Goal: Task Accomplishment & Management: Manage account settings

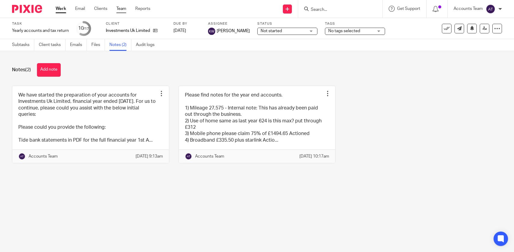
click at [125, 8] on link "Team" at bounding box center [121, 9] width 10 height 6
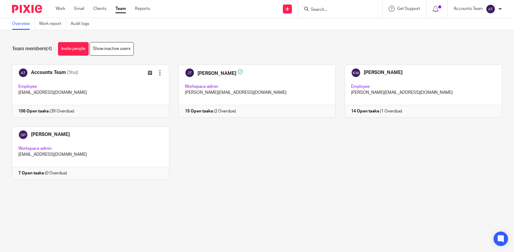
click at [250, 175] on div "Accounts Team (You) Edit user Transfer Employee accounts@jsmpartners.co.uk 106 …" at bounding box center [253, 127] width 500 height 124
click at [328, 8] on input "Search" at bounding box center [337, 9] width 54 height 5
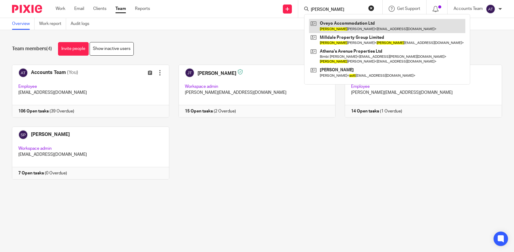
type input "scott"
click at [336, 25] on link at bounding box center [387, 26] width 156 height 14
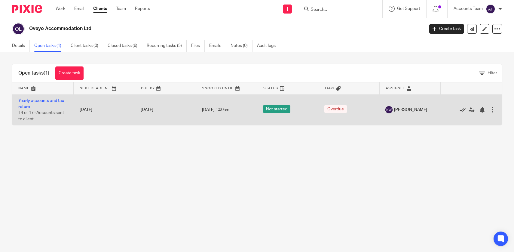
click at [463, 111] on icon at bounding box center [463, 110] width 6 height 6
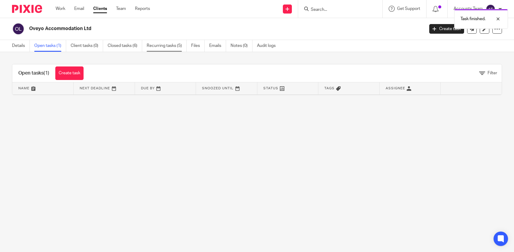
click at [167, 45] on link "Recurring tasks (5)" at bounding box center [167, 46] width 40 height 12
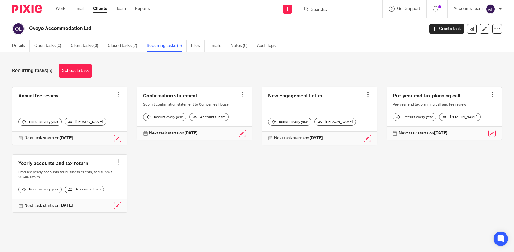
click at [119, 96] on div at bounding box center [118, 95] width 6 height 6
click at [111, 133] on span "Cancel schedule" at bounding box center [96, 133] width 32 height 4
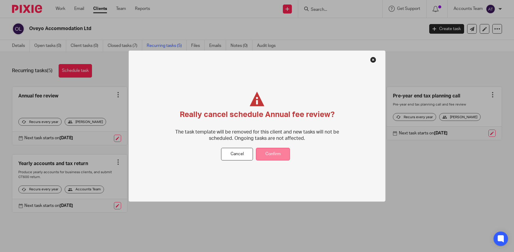
click at [278, 150] on button "Confirm" at bounding box center [273, 154] width 34 height 13
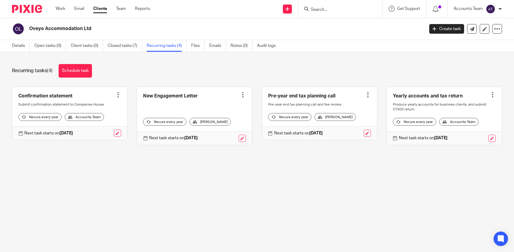
click at [117, 91] on link at bounding box center [69, 113] width 115 height 53
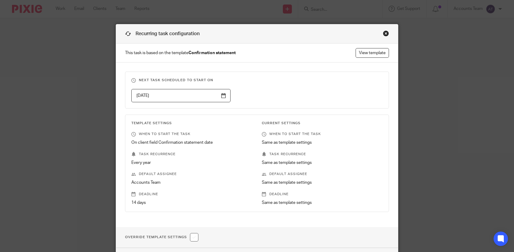
click at [392, 33] on div "Recurring task configuration" at bounding box center [257, 33] width 282 height 19
click at [387, 33] on div "Close this dialog window" at bounding box center [386, 33] width 6 height 6
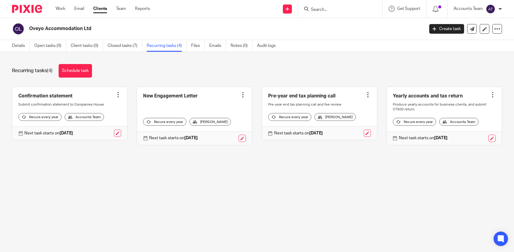
click at [117, 93] on div at bounding box center [118, 95] width 6 height 6
click at [107, 132] on span "Cancel schedule" at bounding box center [96, 133] width 32 height 4
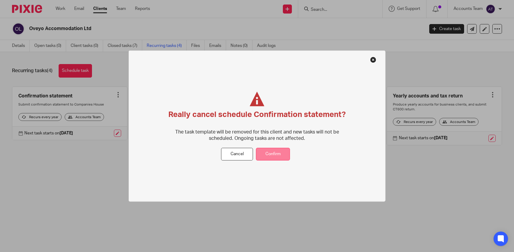
click at [276, 157] on button "Confirm" at bounding box center [273, 154] width 34 height 13
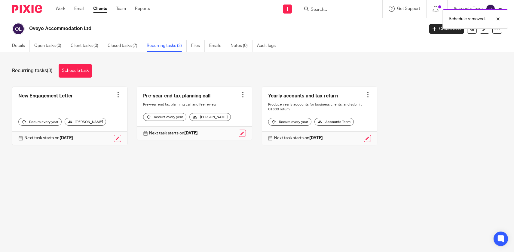
click at [118, 92] on div at bounding box center [118, 95] width 6 height 6
click at [105, 134] on span "Cancel schedule" at bounding box center [96, 133] width 32 height 4
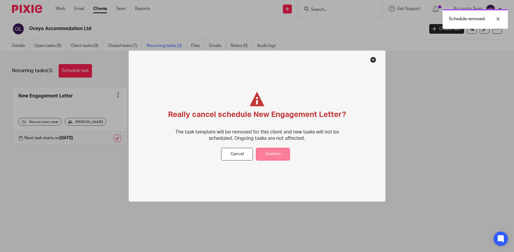
click at [285, 153] on button "Confirm" at bounding box center [273, 154] width 34 height 13
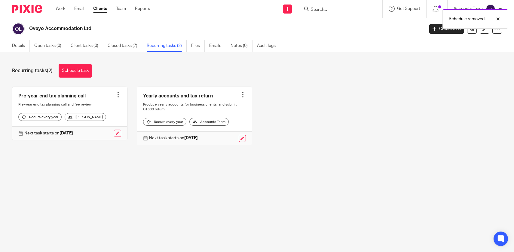
click at [119, 96] on div at bounding box center [118, 95] width 6 height 6
click at [108, 133] on span "Cancel schedule" at bounding box center [96, 133] width 32 height 4
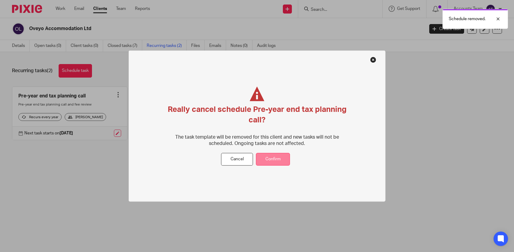
click at [274, 162] on button "Confirm" at bounding box center [273, 159] width 34 height 13
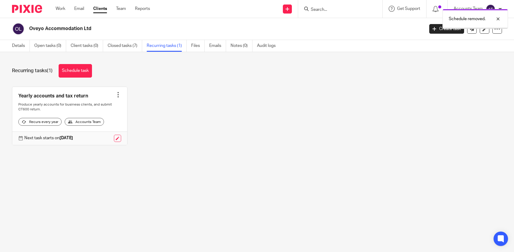
click at [118, 95] on div at bounding box center [118, 95] width 6 height 6
click at [113, 133] on button "Cancel schedule" at bounding box center [96, 133] width 48 height 8
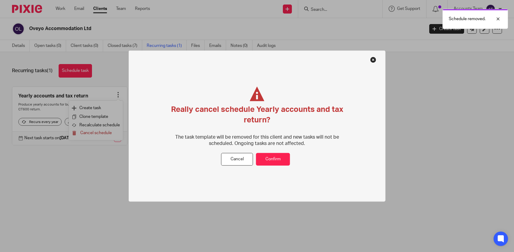
click at [284, 152] on div "Really cancel schedule Yearly accounts and tax return? The task template will b…" at bounding box center [257, 119] width 180 height 66
click at [284, 156] on button "Confirm" at bounding box center [273, 159] width 34 height 13
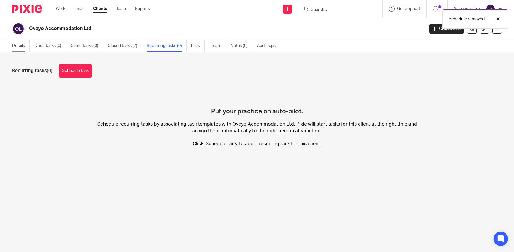
click at [19, 45] on link "Details" at bounding box center [21, 46] width 18 height 12
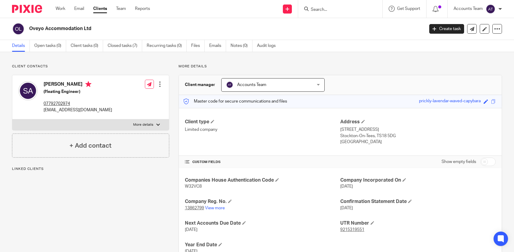
click at [214, 118] on div "Client type Limited company Address [STREET_ADDRESS] Stockton-On-Tees, TS18 5DG…" at bounding box center [340, 132] width 323 height 48
click at [214, 119] on h4 "Client type" at bounding box center [262, 122] width 155 height 6
click at [214, 122] on span at bounding box center [213, 122] width 4 height 4
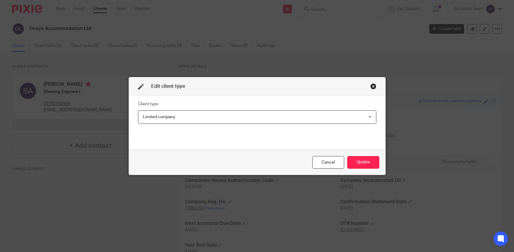
click at [214, 122] on span "Limited company" at bounding box center [236, 117] width 187 height 13
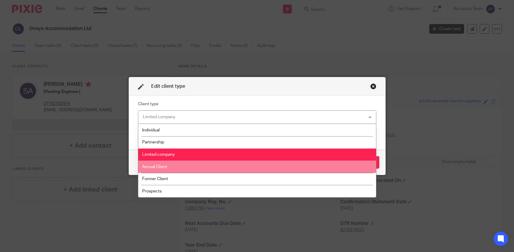
click at [213, 175] on li "Former Client" at bounding box center [257, 179] width 238 height 12
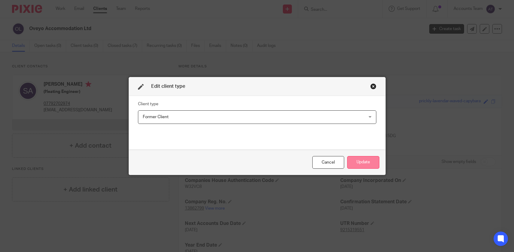
click at [374, 165] on button "Update" at bounding box center [363, 162] width 32 height 13
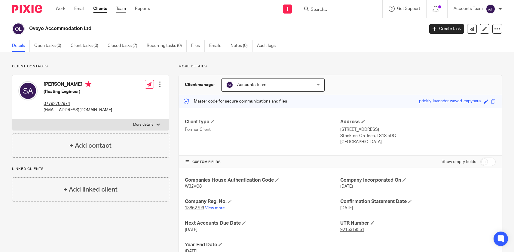
click at [122, 8] on link "Team" at bounding box center [121, 9] width 10 height 6
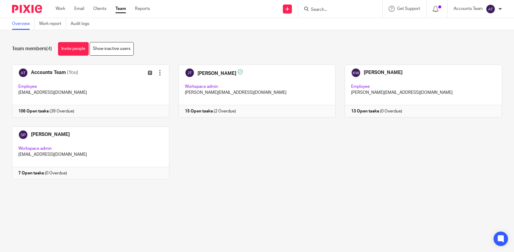
click at [181, 51] on div "Team members (4) Invite people Show inactive users" at bounding box center [257, 49] width 490 height 14
click at [122, 10] on link "Team" at bounding box center [120, 9] width 11 height 6
click at [122, 12] on div "Work Email Clients Team Reports Work Email Clients Team Reports Settings" at bounding box center [104, 9] width 109 height 18
click at [120, 9] on link "Team" at bounding box center [120, 9] width 11 height 6
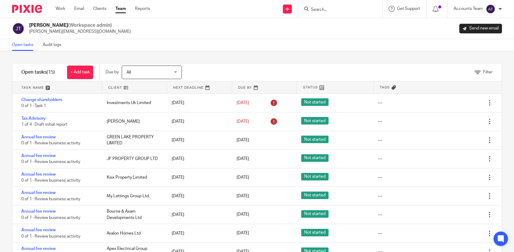
click at [218, 63] on div "Filter tasks Only show tasks matching all of these conditions 1 Client name Is …" at bounding box center [257, 151] width 514 height 201
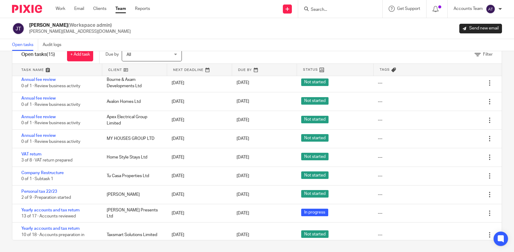
scroll to position [126, 0]
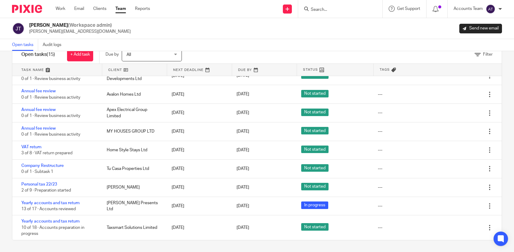
click at [121, 8] on link "Team" at bounding box center [120, 9] width 11 height 6
